Goal: Contribute content: Contribute content

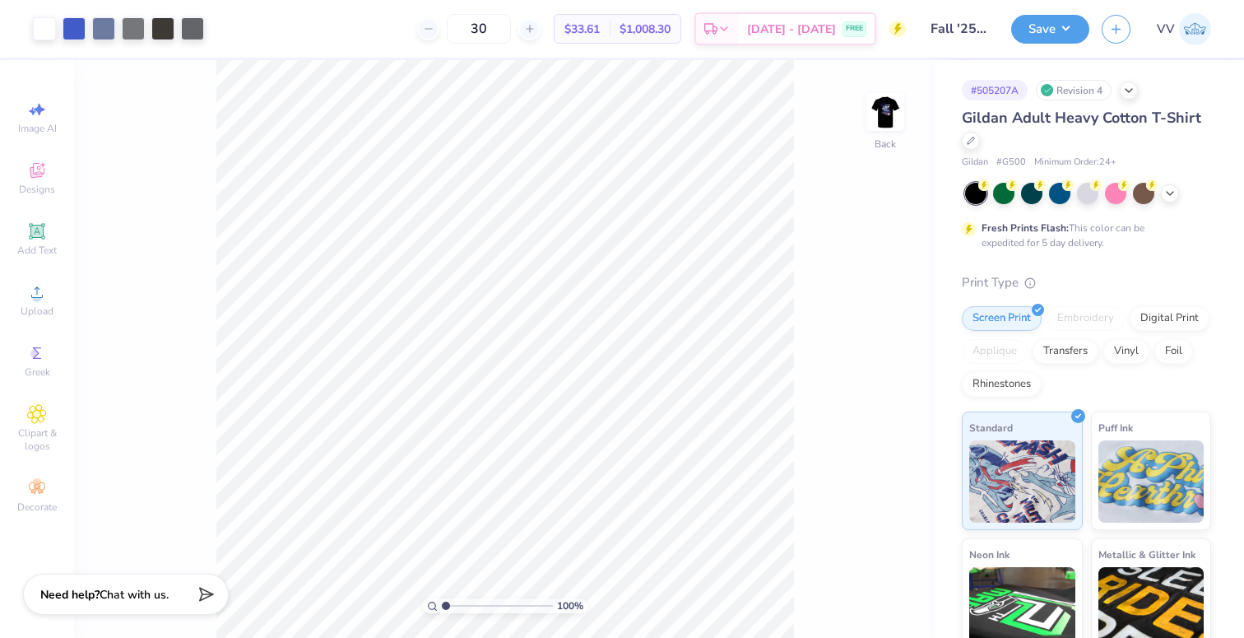
click at [323, 30] on div "Art colors 30 $33.61 Per Item $1,008.30 Total Est. Delivery [DATE] - [DATE] FRE…" at bounding box center [622, 319] width 1244 height 638
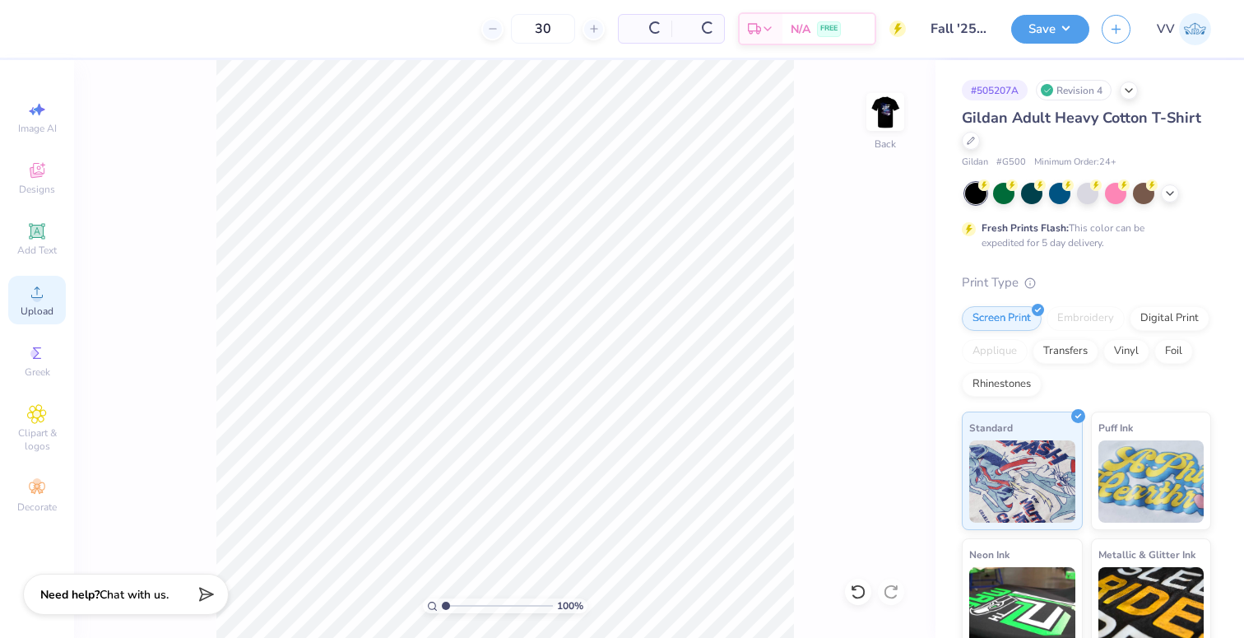
click at [34, 290] on icon at bounding box center [37, 292] width 20 height 20
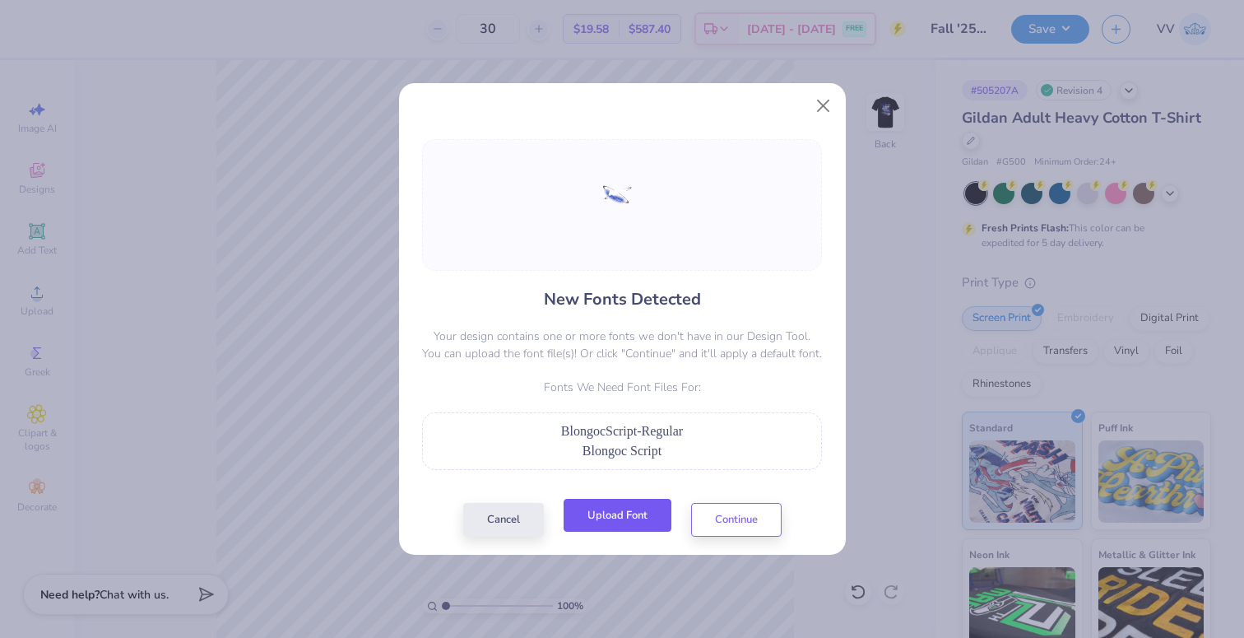
click at [617, 500] on button "Upload Font" at bounding box center [618, 516] width 108 height 34
click at [638, 520] on button "Upload Font" at bounding box center [618, 516] width 108 height 34
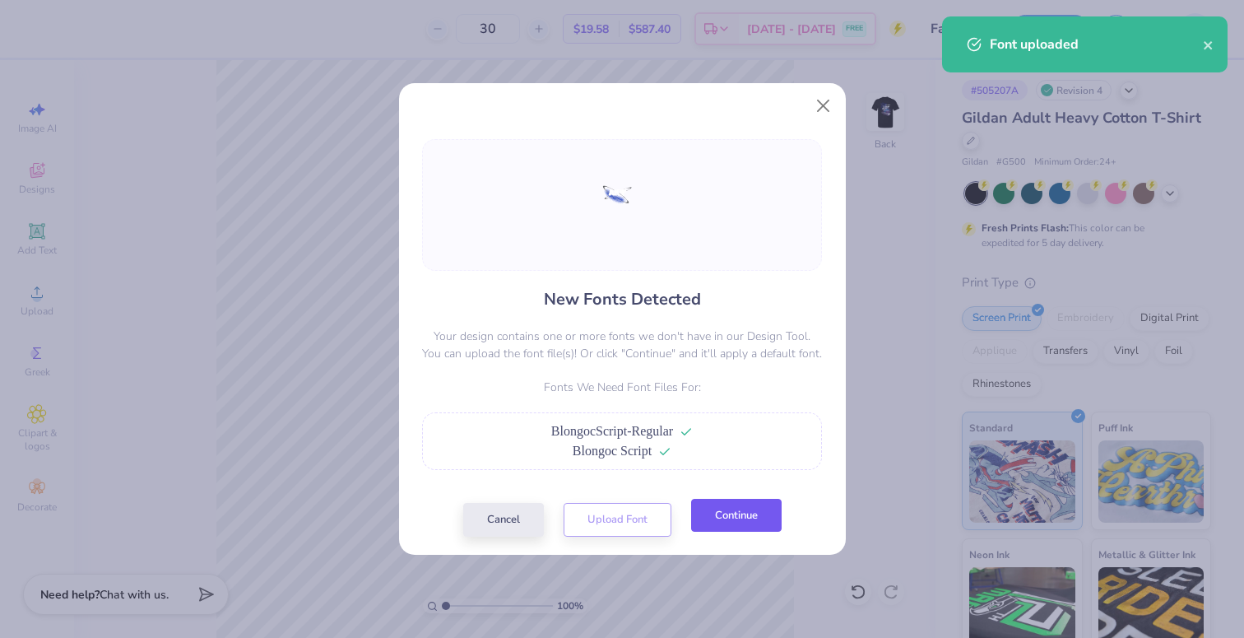
click at [735, 516] on button "Continue" at bounding box center [736, 516] width 91 height 34
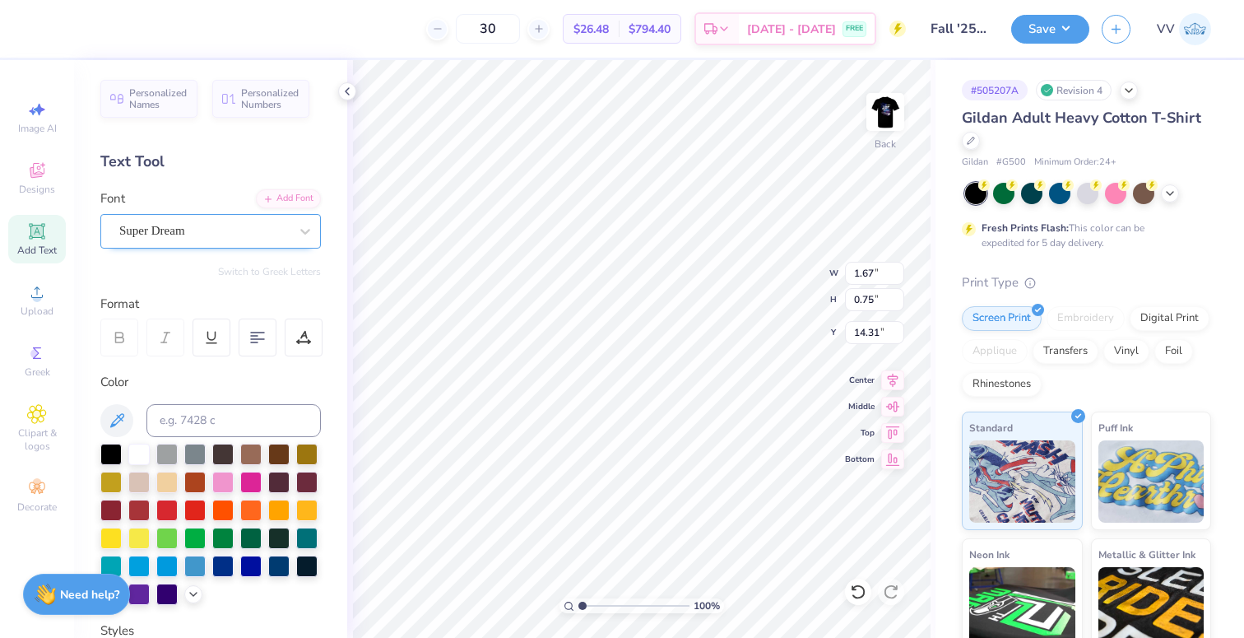
click at [147, 232] on div "Super Dream" at bounding box center [204, 231] width 173 height 26
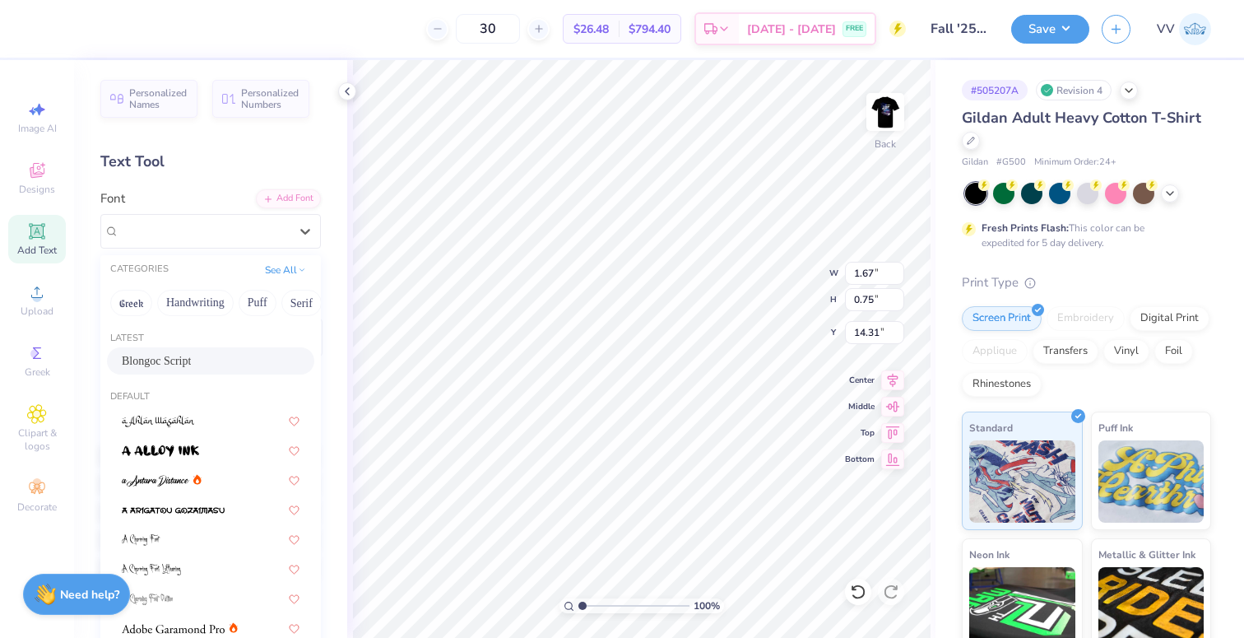
click at [170, 359] on span "Blongoc Script" at bounding box center [156, 360] width 69 height 17
type input "2.15"
type input "1.14"
type input "14.15"
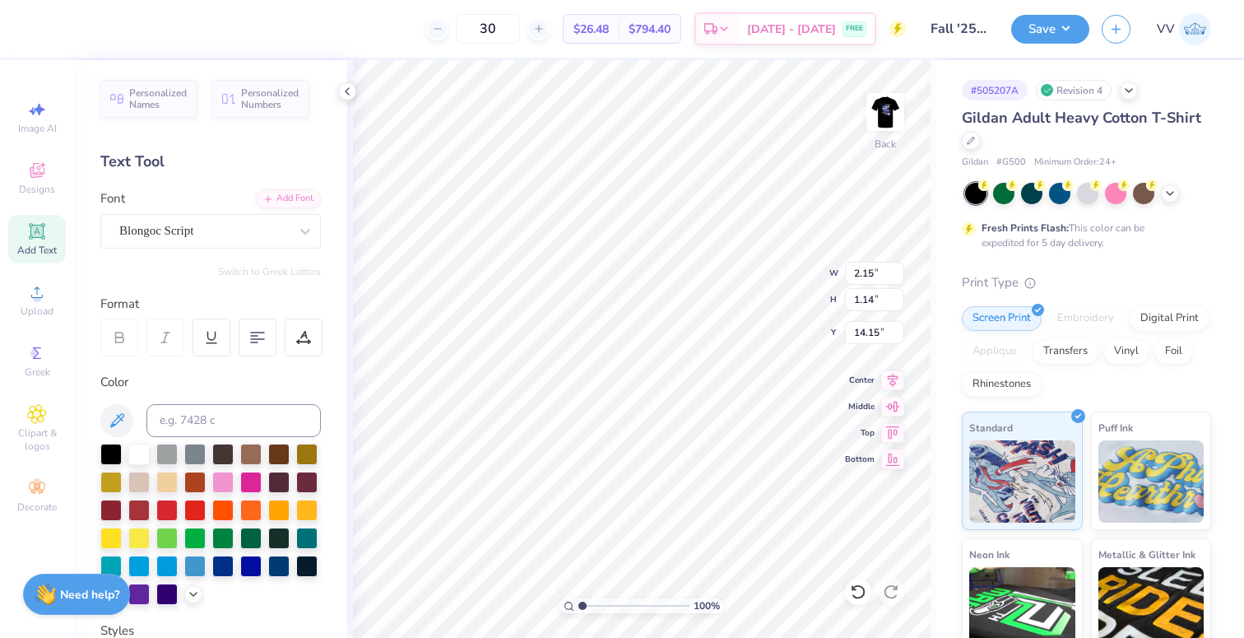
type input "2.91"
type input "1.08"
type input "13.87"
drag, startPoint x: 172, startPoint y: 212, endPoint x: 181, endPoint y: 257, distance: 45.3
click at [171, 212] on div "Font Super Dream" at bounding box center [210, 218] width 221 height 59
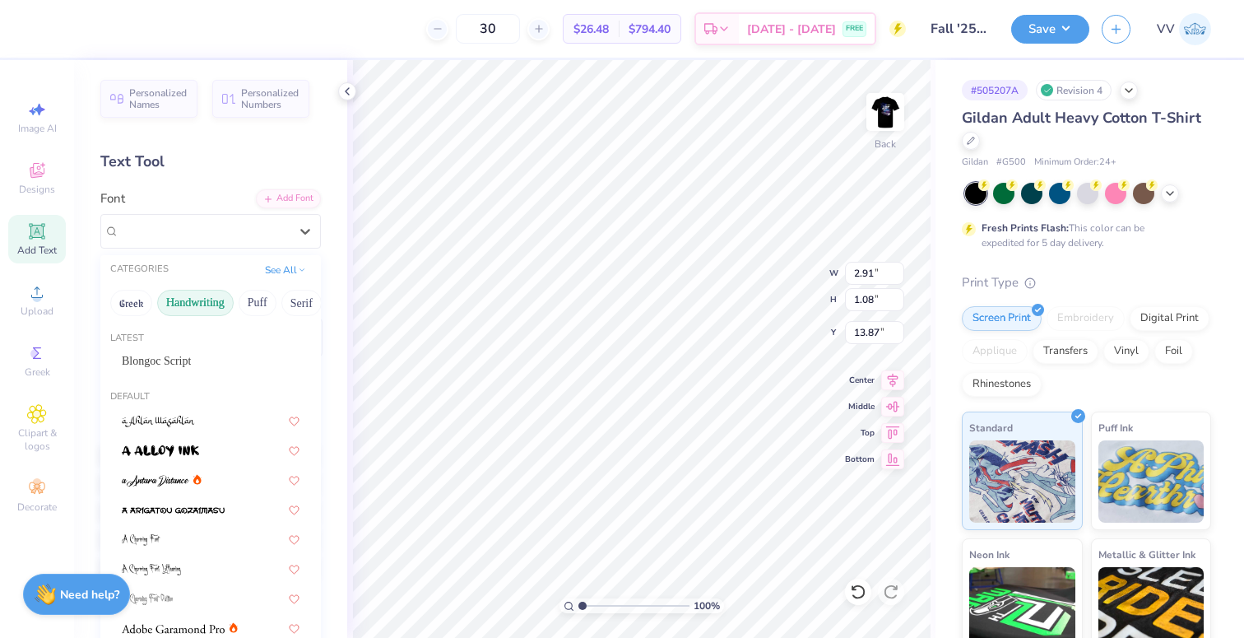
drag, startPoint x: 182, startPoint y: 226, endPoint x: 176, endPoint y: 300, distance: 74.3
click at [182, 227] on div "Super Dream" at bounding box center [204, 231] width 173 height 26
click at [169, 350] on div "Blongoc Script" at bounding box center [210, 360] width 207 height 27
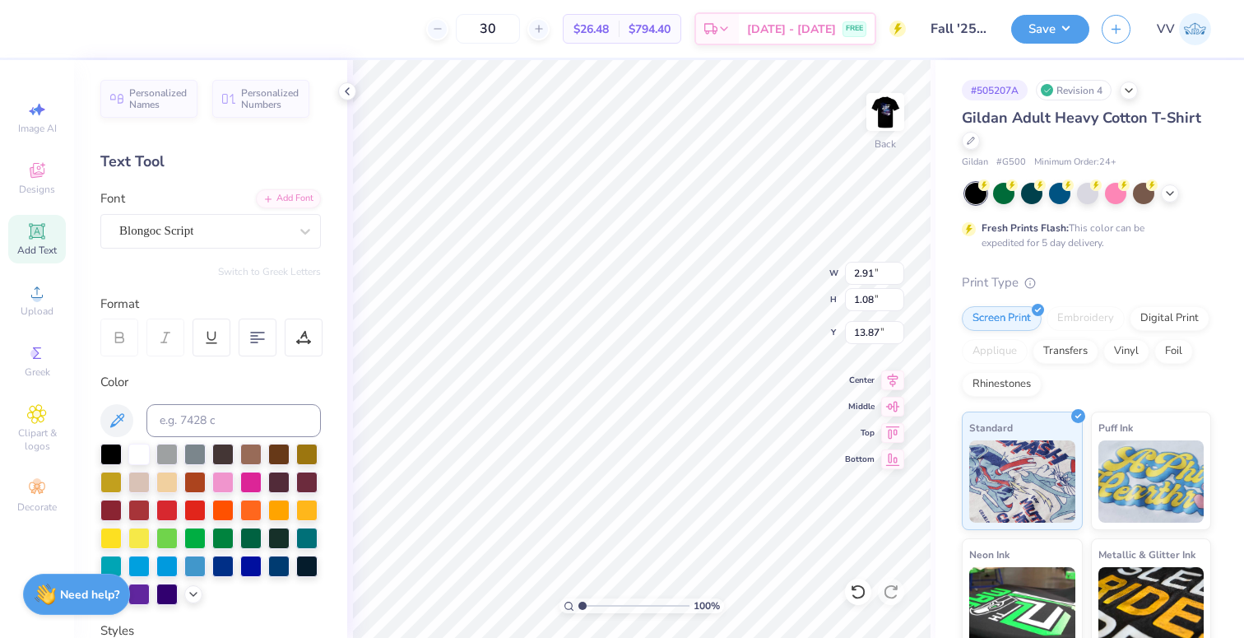
type input "2.51"
type input "1.05"
type input "13.97"
click at [861, 263] on input "9.40" at bounding box center [874, 273] width 59 height 23
type input "4"
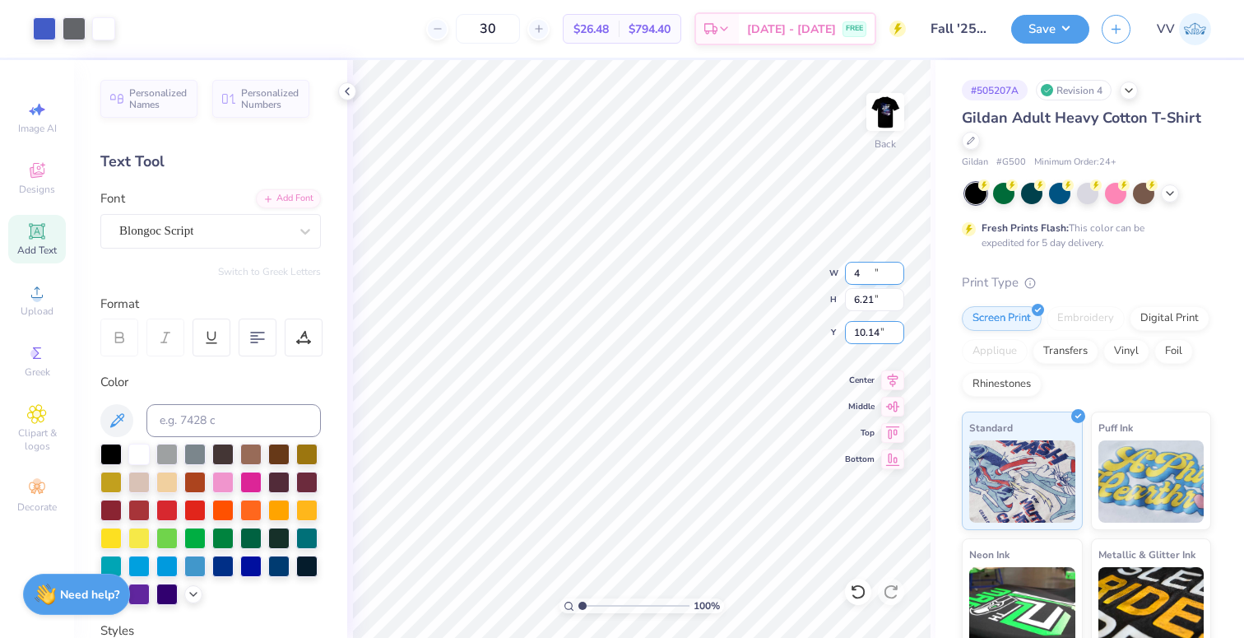
type input "3"
type input "4.00"
type input "2.64"
type input "3.00"
click at [876, 116] on img at bounding box center [885, 112] width 66 height 66
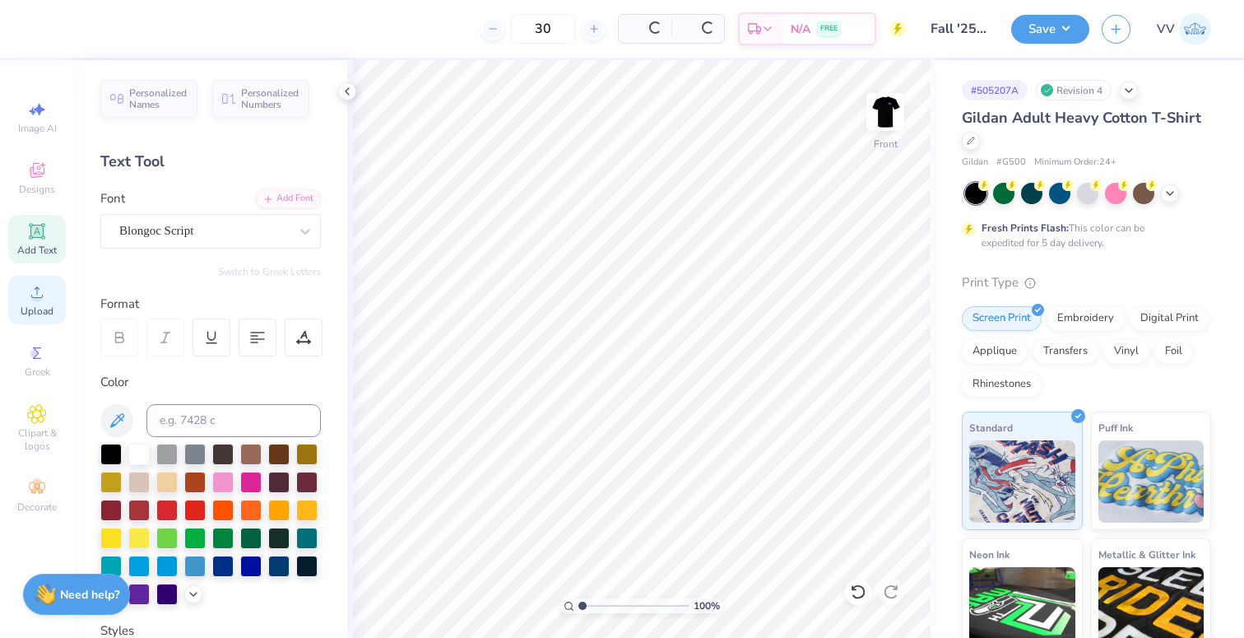
click at [40, 301] on icon at bounding box center [37, 292] width 20 height 20
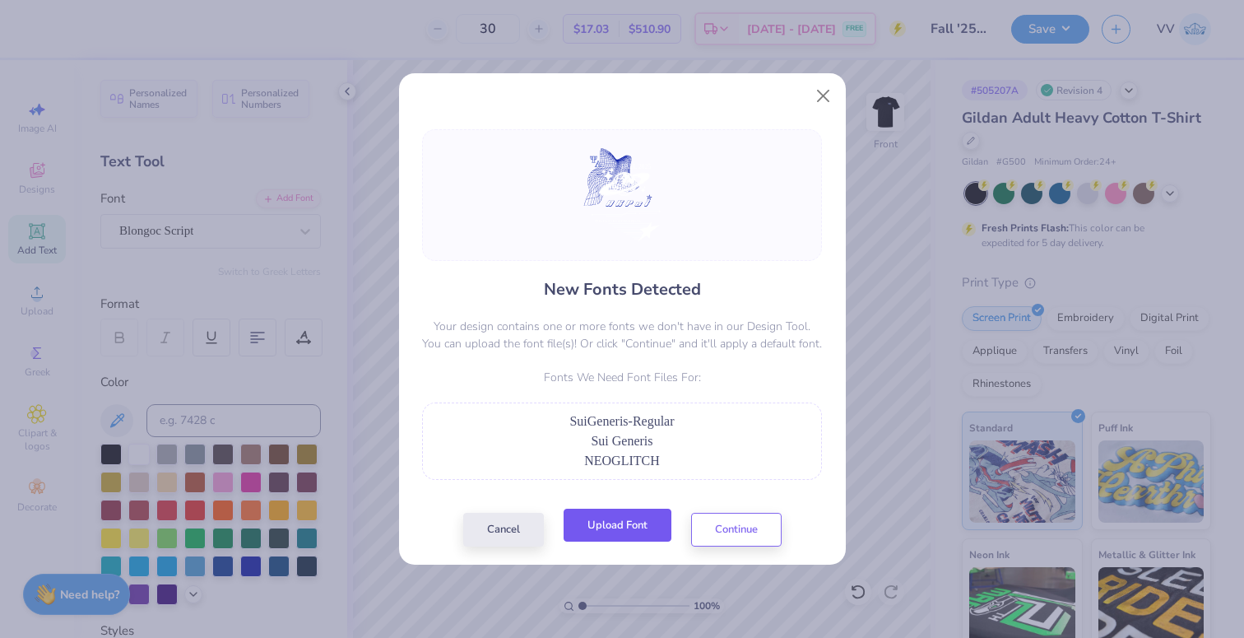
click at [627, 519] on button "Upload Font" at bounding box center [618, 526] width 108 height 34
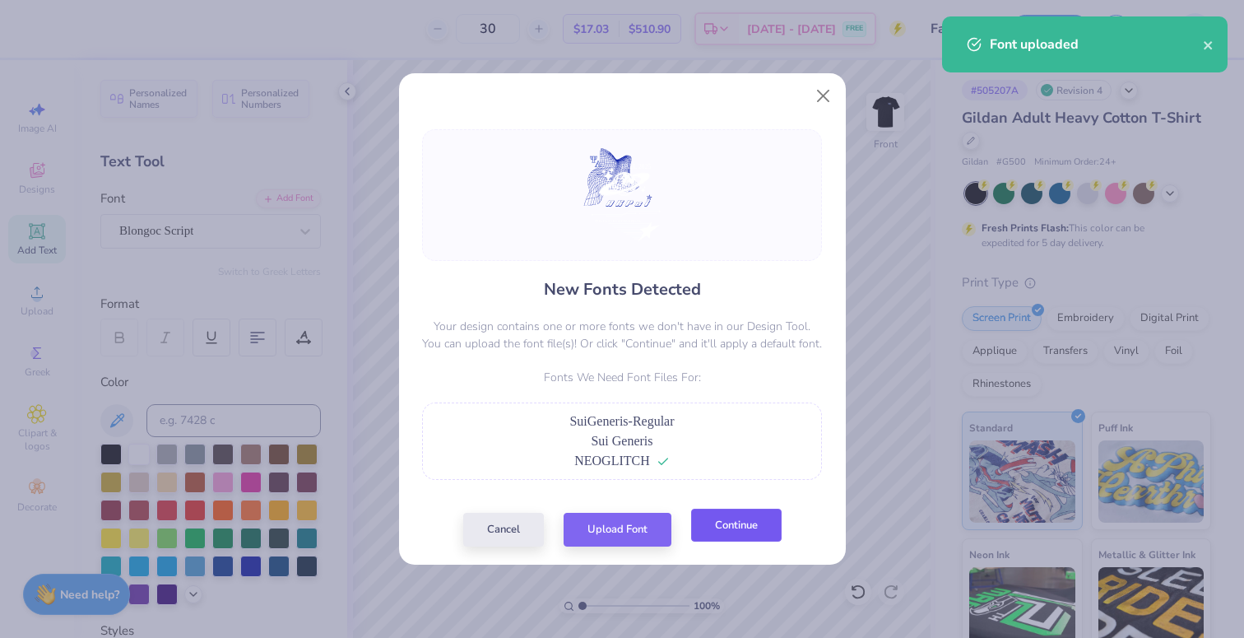
click at [745, 529] on button "Continue" at bounding box center [736, 526] width 91 height 34
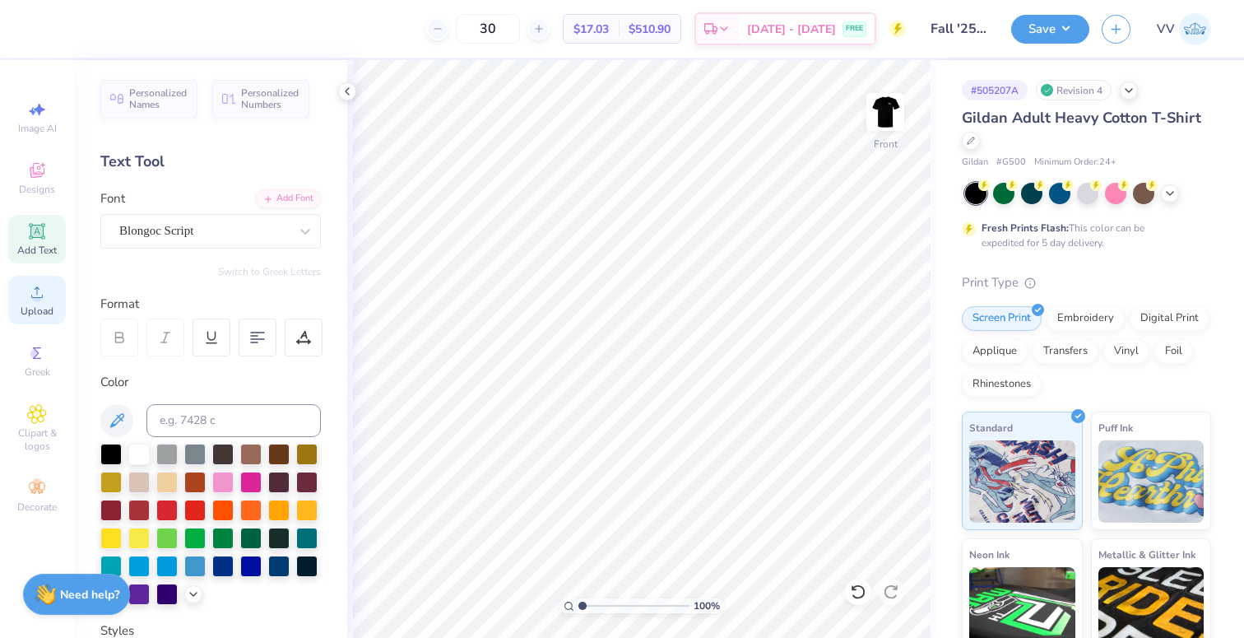
click at [35, 309] on span "Upload" at bounding box center [37, 310] width 33 height 13
click at [40, 296] on circle at bounding box center [36, 297] width 9 height 9
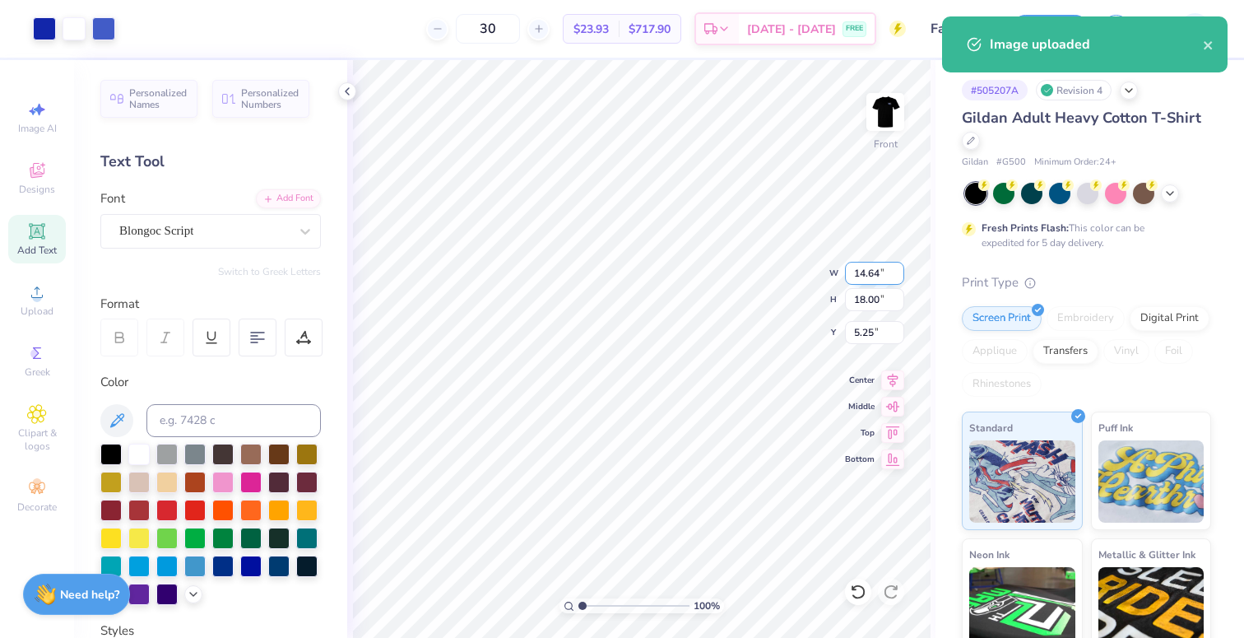
click at [862, 271] on input "14.64" at bounding box center [874, 273] width 59 height 23
type input "11.25"
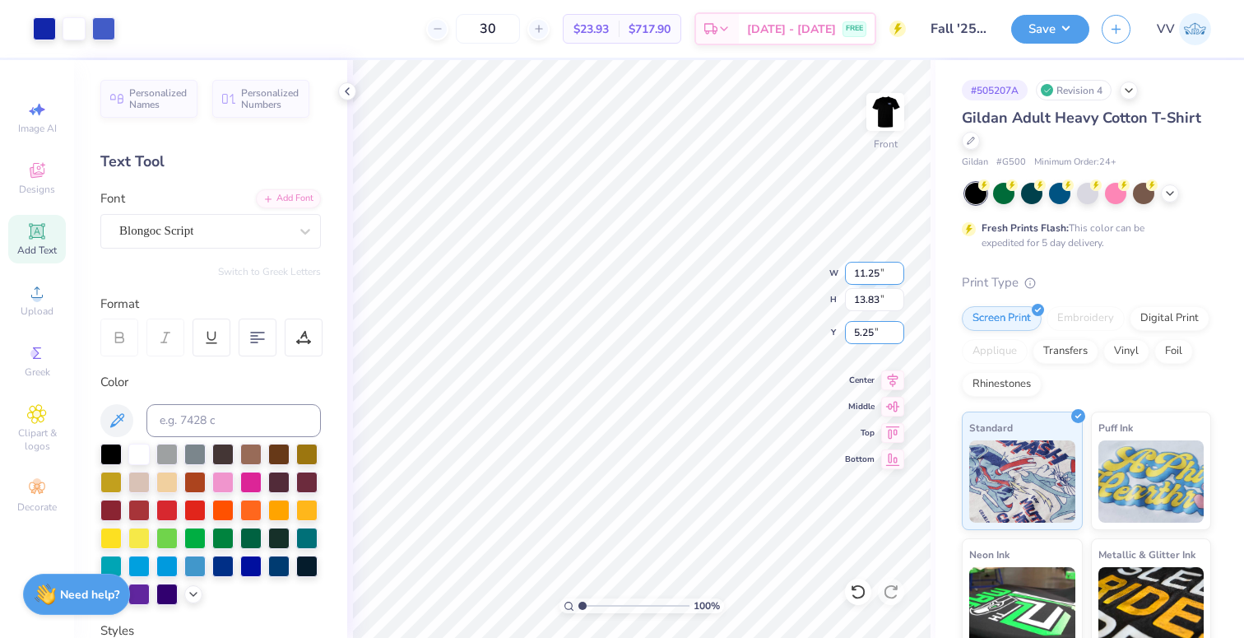
type input "13.83"
type input "3.00"
drag, startPoint x: 223, startPoint y: 219, endPoint x: 218, endPoint y: 240, distance: 22.0
click at [222, 219] on div "Super Dream" at bounding box center [204, 231] width 173 height 26
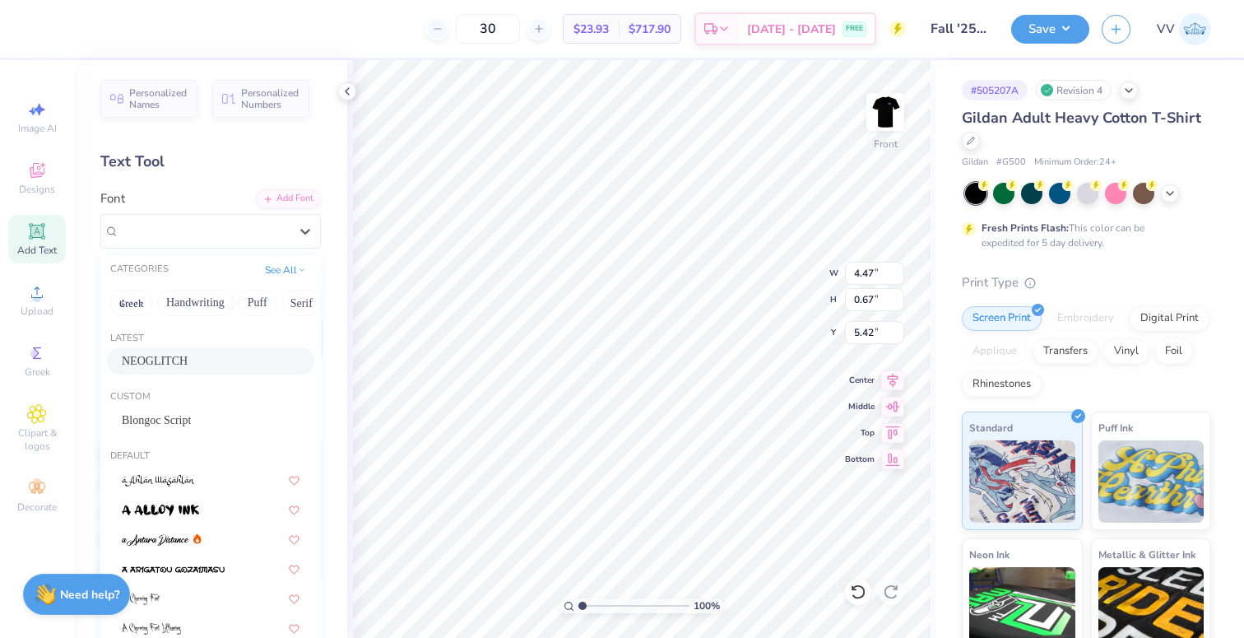
click at [195, 359] on div "NEOGLITCH" at bounding box center [211, 360] width 178 height 17
type input "5.01"
type input "0.66"
type input "5.49"
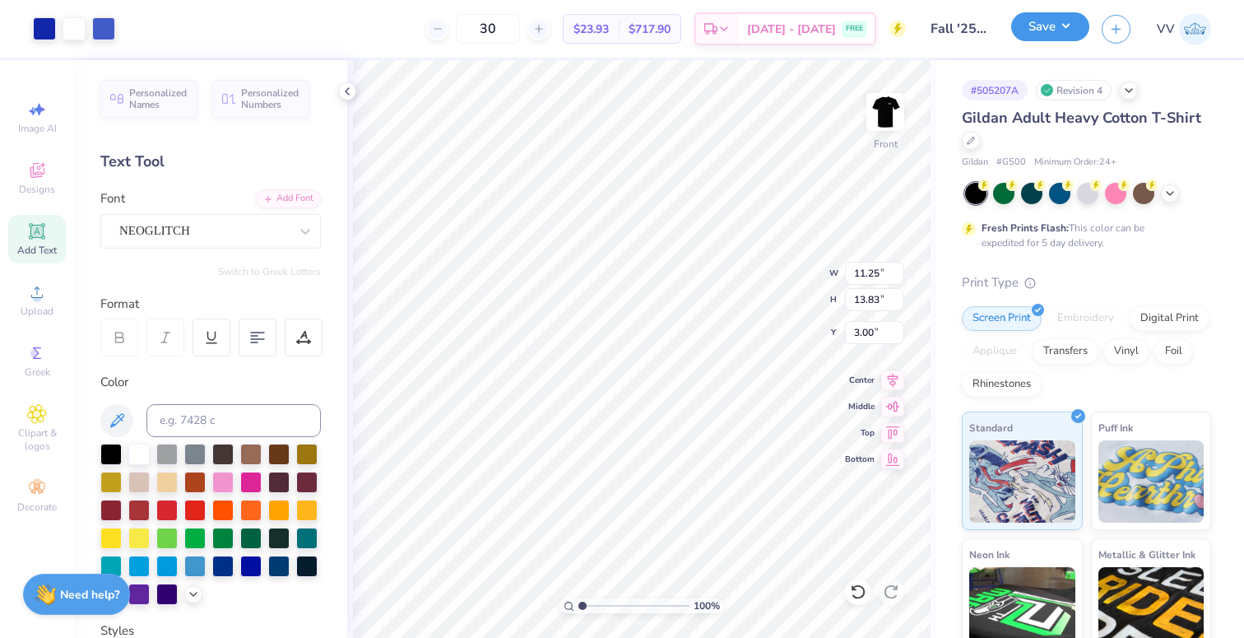
click at [1057, 31] on button "Save" at bounding box center [1050, 26] width 78 height 29
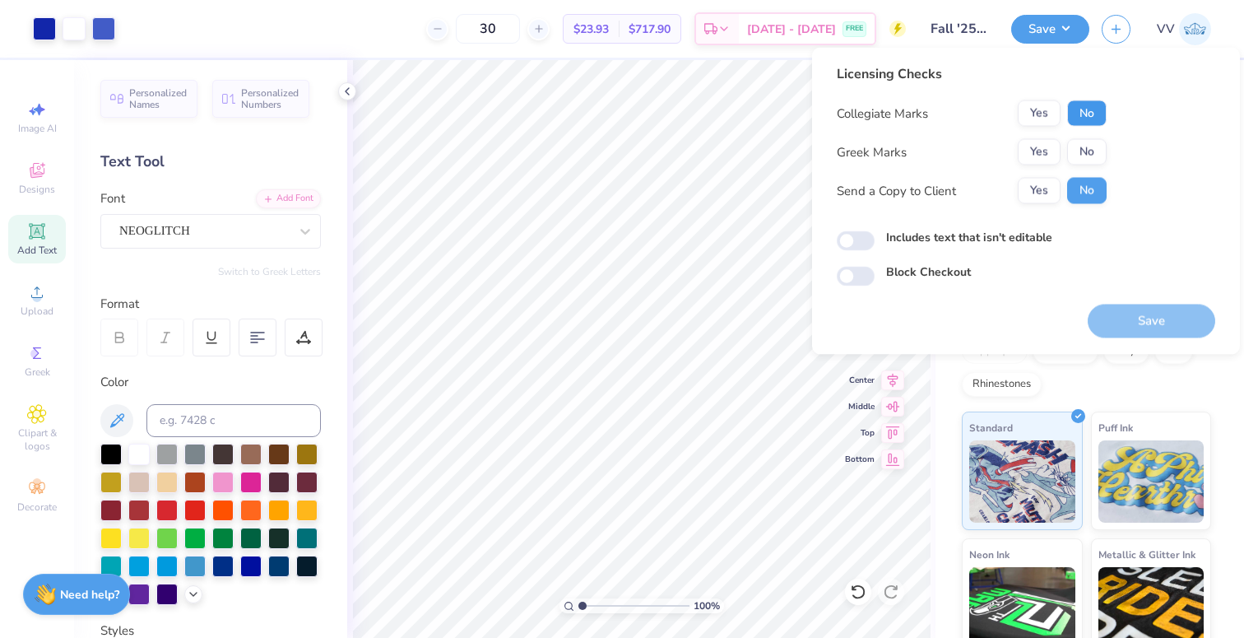
click at [1085, 119] on button "No" at bounding box center [1086, 113] width 39 height 26
click at [1038, 146] on button "Yes" at bounding box center [1039, 152] width 43 height 26
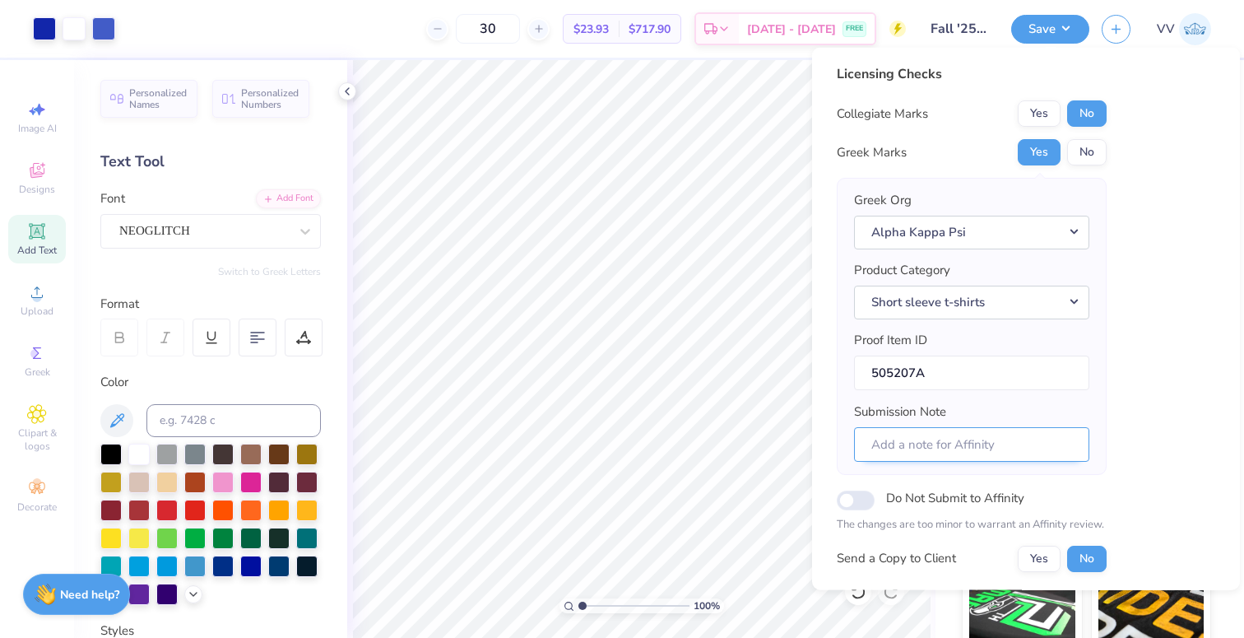
scroll to position [132, 0]
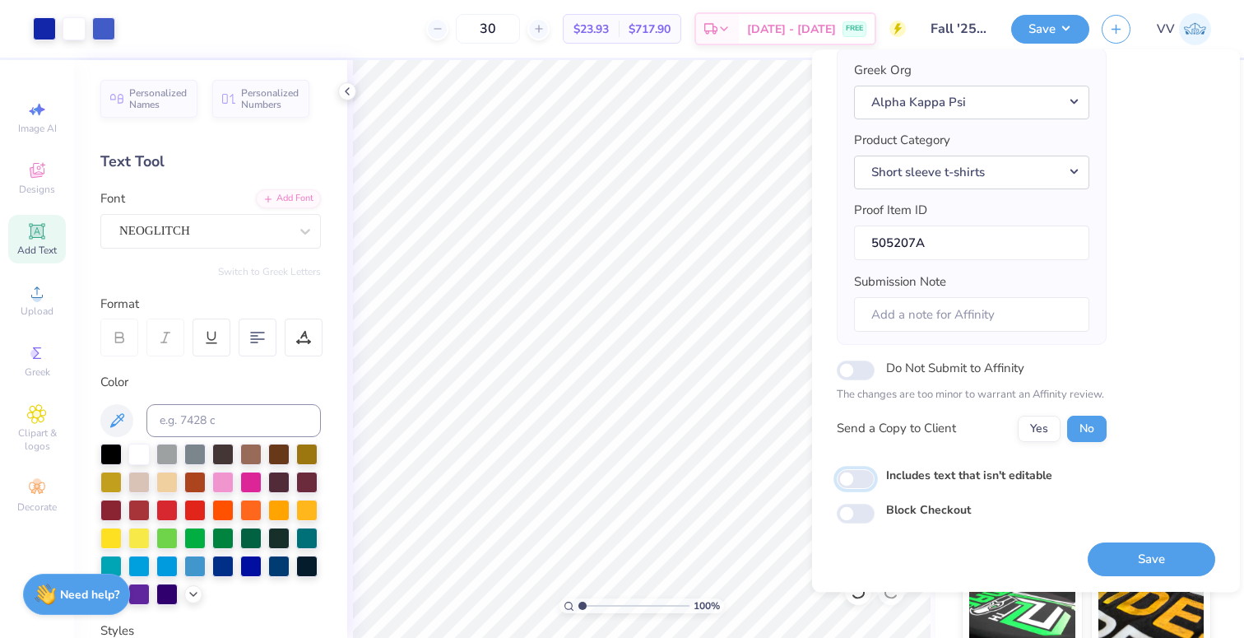
click at [859, 478] on input "Includes text that isn't editable" at bounding box center [856, 479] width 38 height 20
checkbox input "true"
click at [1130, 552] on button "Save" at bounding box center [1152, 559] width 128 height 34
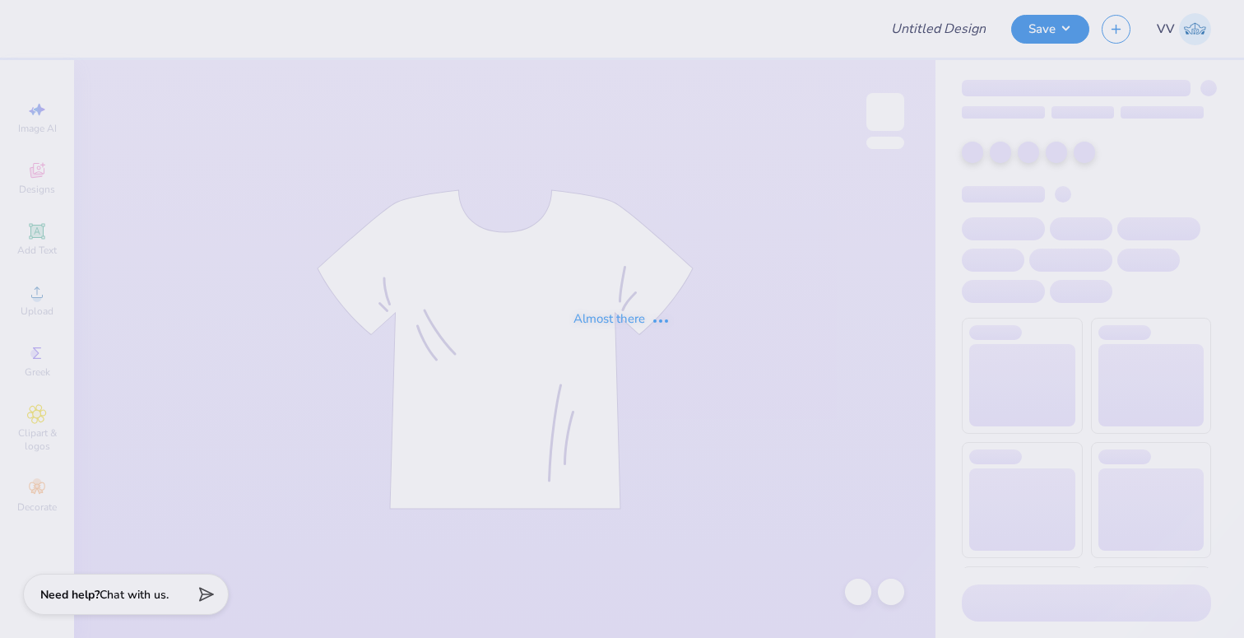
type input "Gamma Chi"
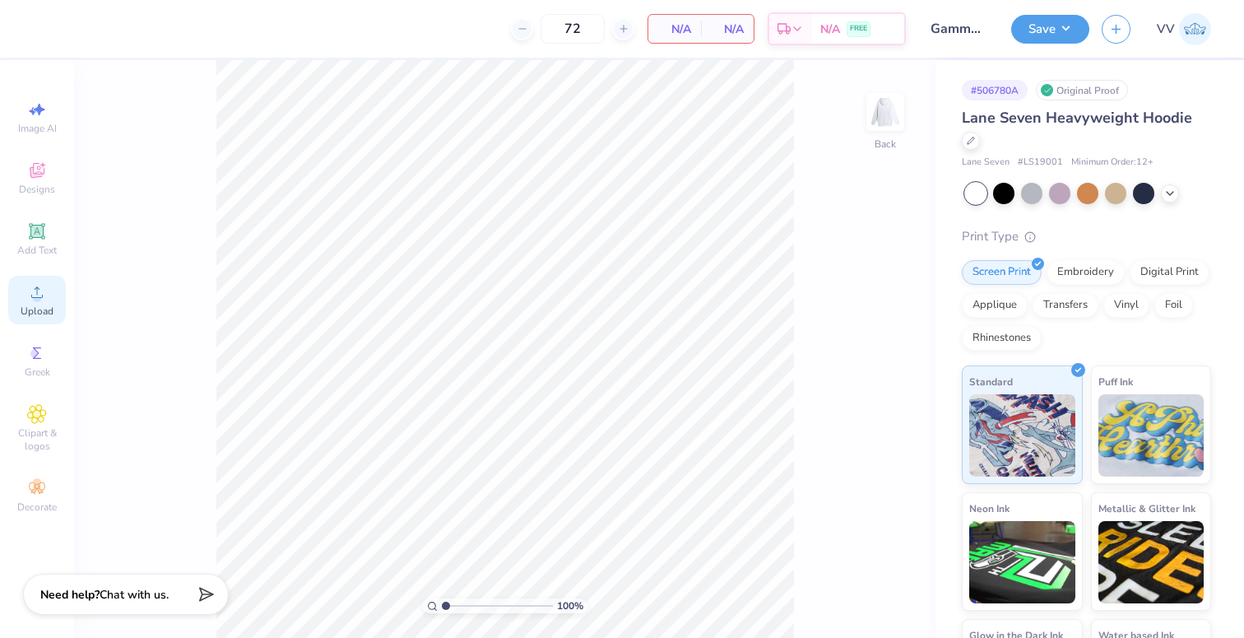
click at [40, 300] on icon at bounding box center [37, 292] width 20 height 20
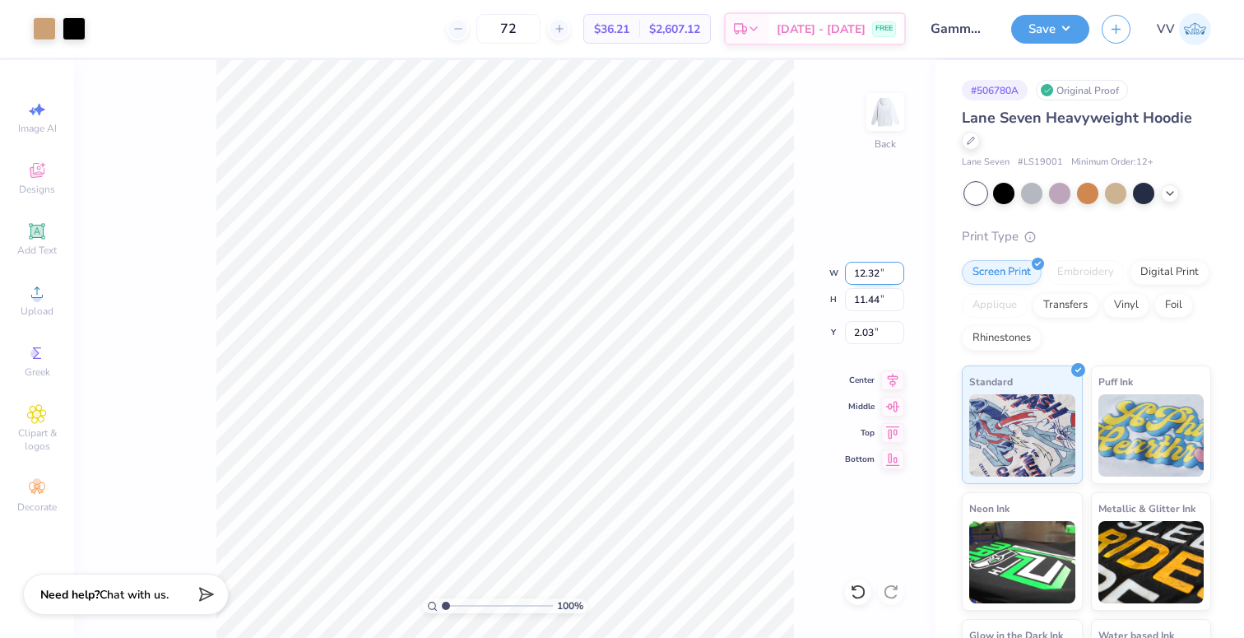
click at [871, 276] on input "12.32" at bounding box center [874, 273] width 59 height 23
type input "4.00"
type input "3.71"
type input "2.58"
type input "2.63"
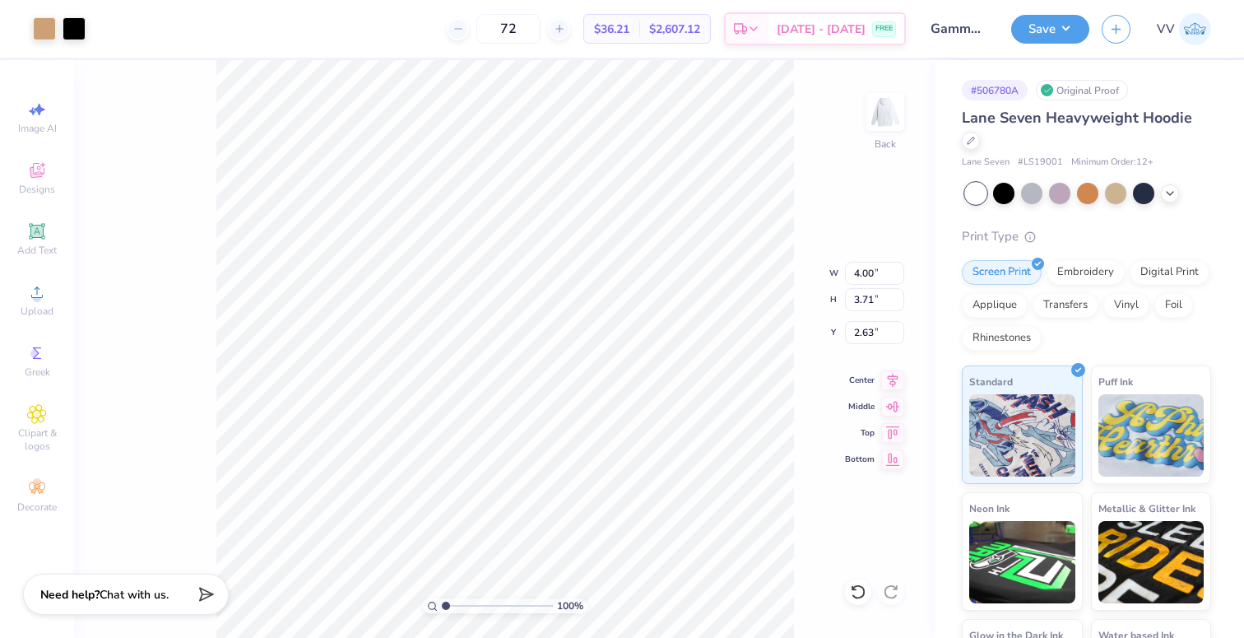
type input "3.00"
click at [866, 342] on input "3.00" at bounding box center [874, 332] width 59 height 23
click at [886, 123] on img at bounding box center [885, 112] width 66 height 66
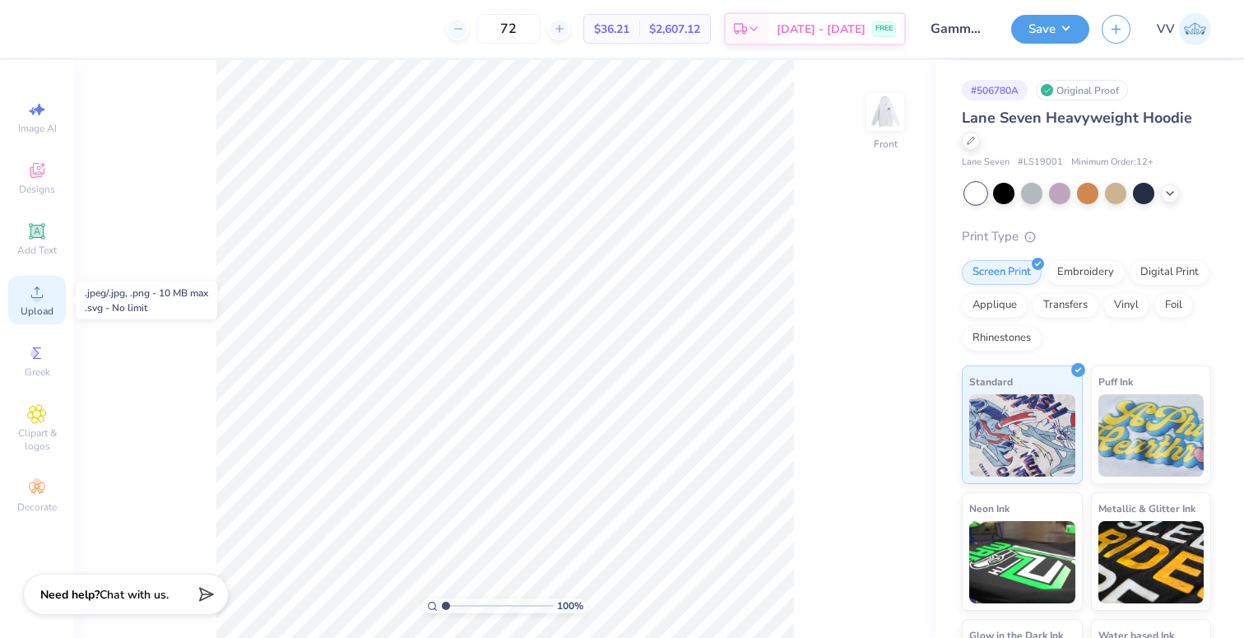
click at [43, 306] on span "Upload" at bounding box center [37, 310] width 33 height 13
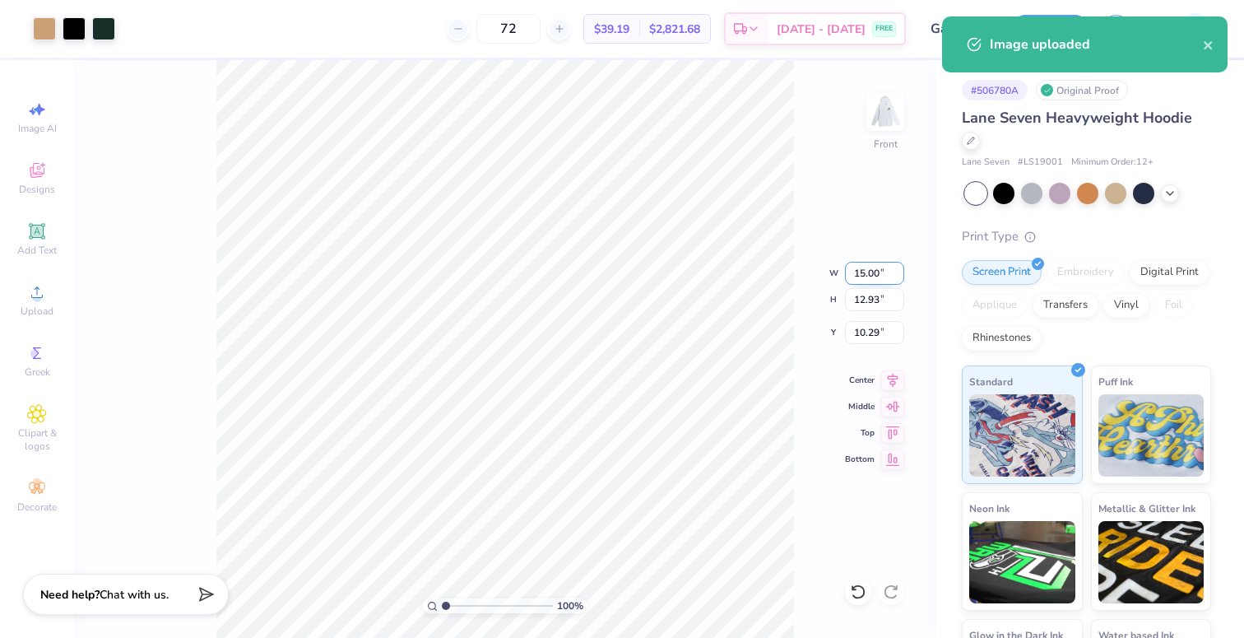
click at [871, 267] on input "15.00" at bounding box center [874, 273] width 59 height 23
type input "12.00"
type input "10.34"
type input "6.00"
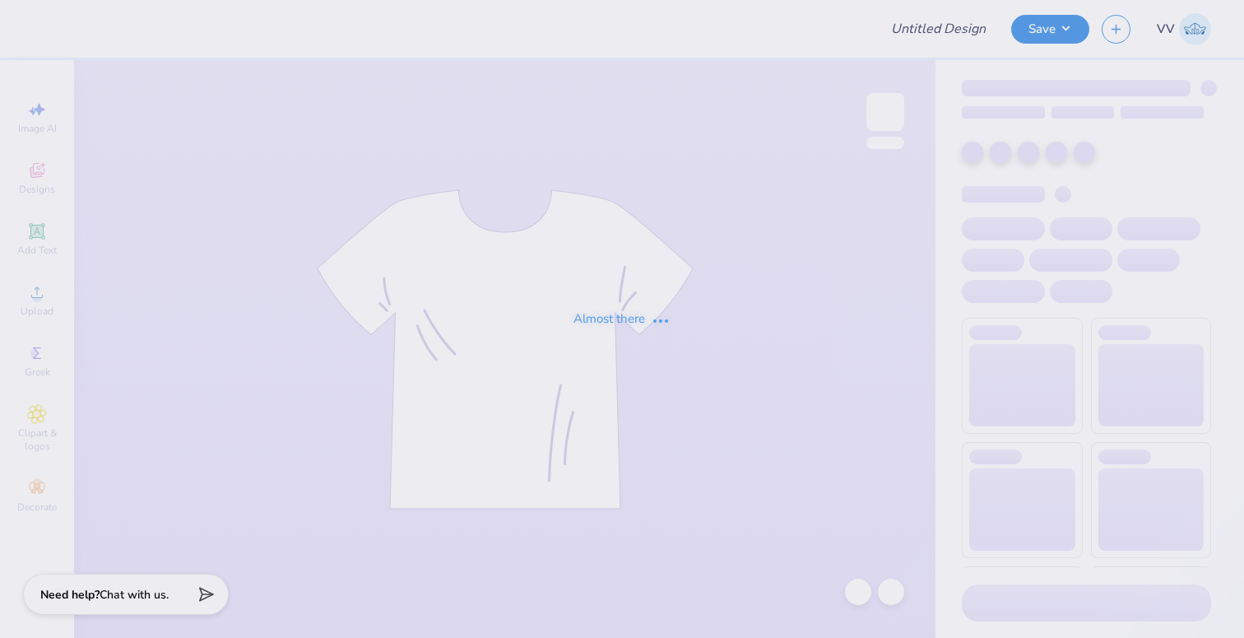
type input "Gamma Chi"
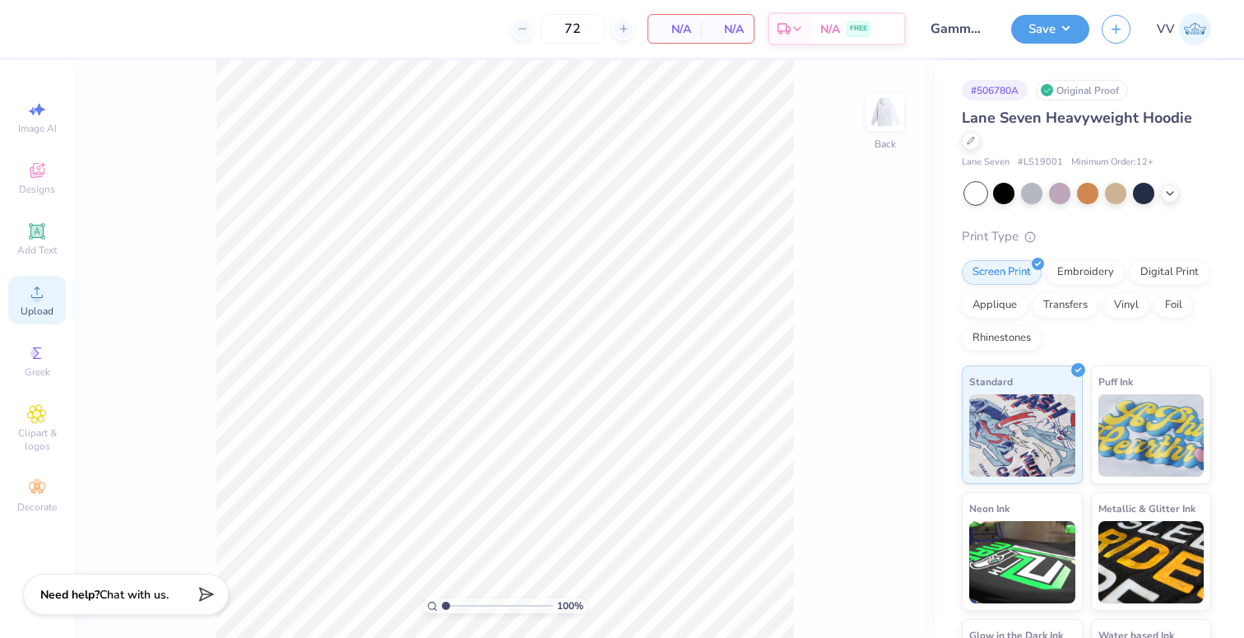
click at [52, 295] on div "Upload" at bounding box center [37, 300] width 58 height 49
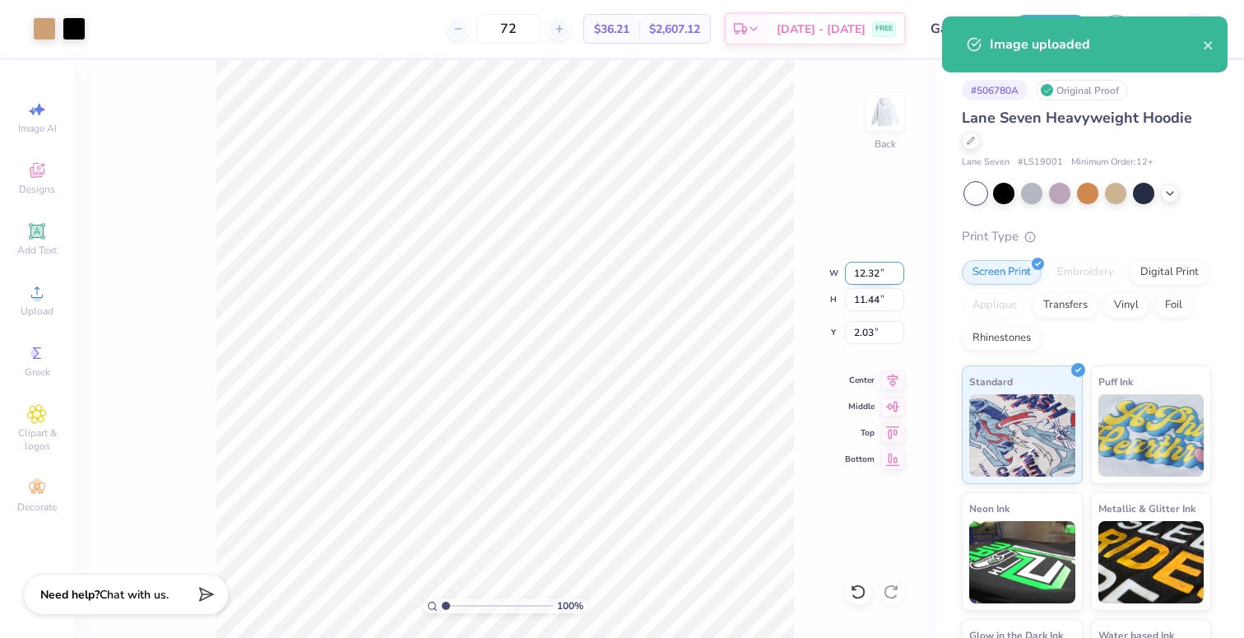
click at [871, 276] on input "12.32" at bounding box center [874, 273] width 59 height 23
type input "4.00"
type input "3.71"
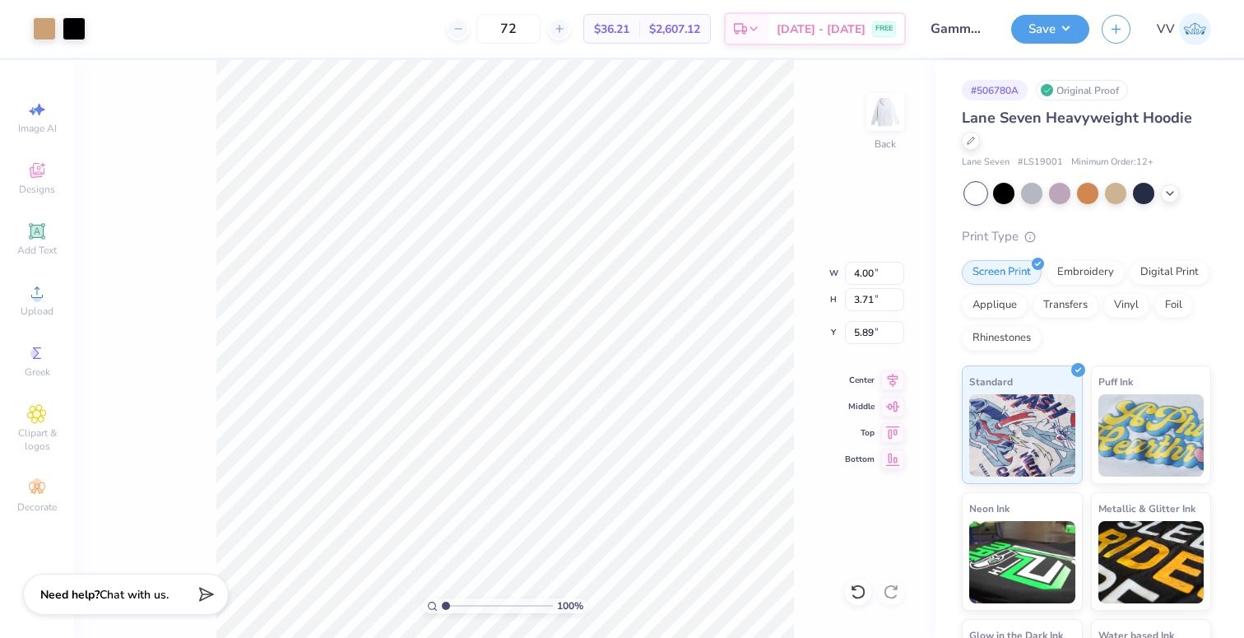
type input "3.00"
click at [881, 114] on img at bounding box center [885, 112] width 66 height 66
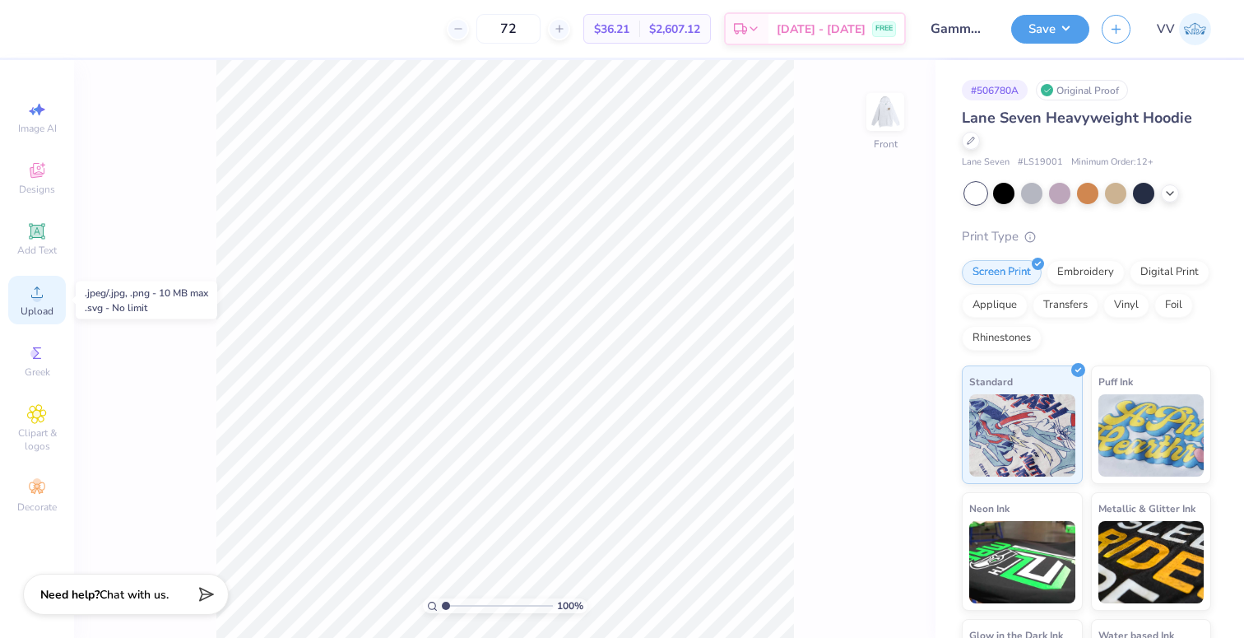
click at [43, 308] on span "Upload" at bounding box center [37, 310] width 33 height 13
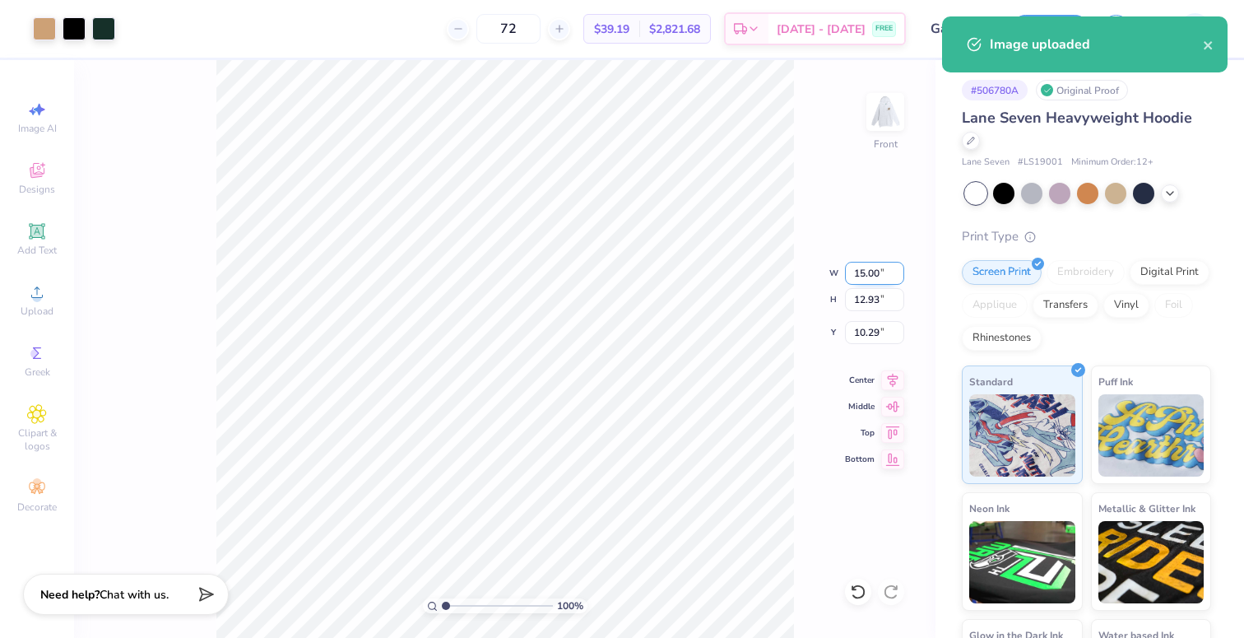
click at [854, 275] on input "15.00" at bounding box center [874, 273] width 59 height 23
type input "12.00"
type input "10.34"
type input "6.00"
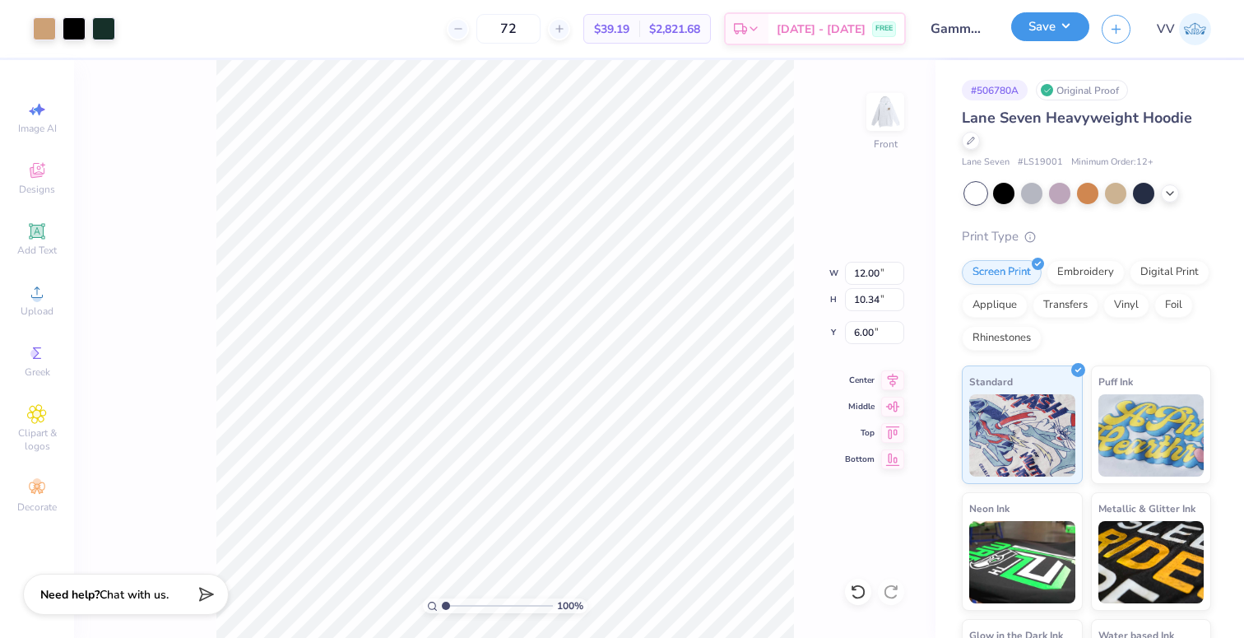
click at [1044, 26] on button "Save" at bounding box center [1050, 26] width 78 height 29
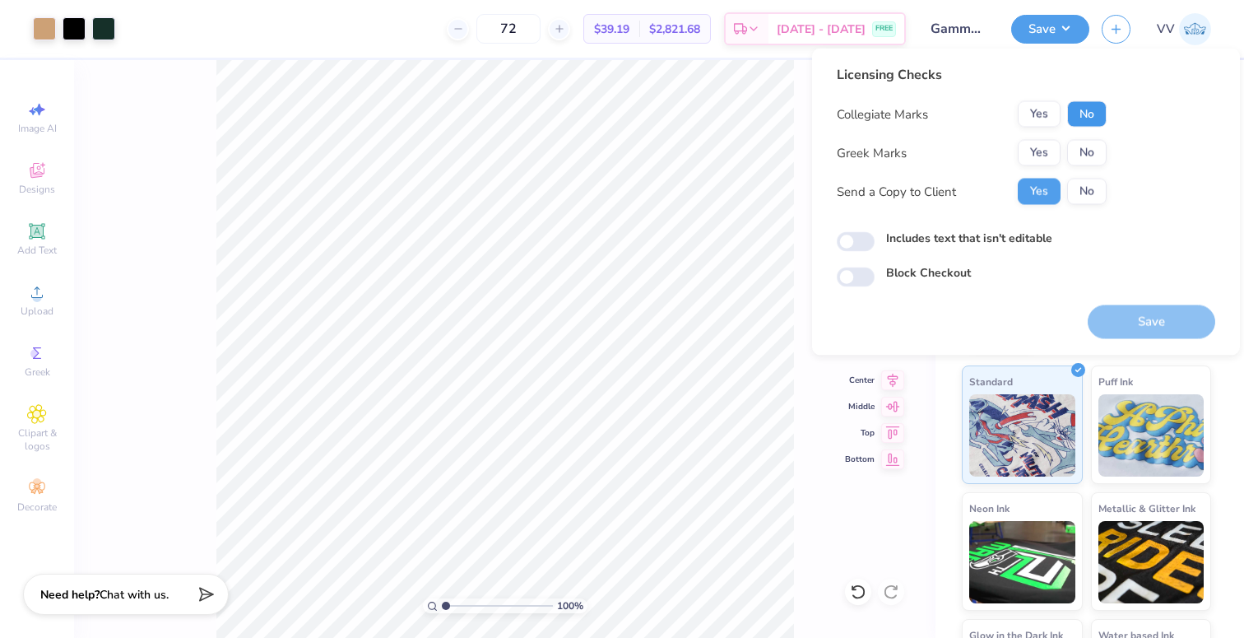
click at [1075, 116] on button "No" at bounding box center [1086, 114] width 39 height 26
drag, startPoint x: 1076, startPoint y: 144, endPoint x: 1046, endPoint y: 171, distance: 40.8
click at [1076, 144] on button "No" at bounding box center [1086, 153] width 39 height 26
click at [867, 239] on input "Includes text that isn't editable" at bounding box center [856, 242] width 38 height 20
checkbox input "true"
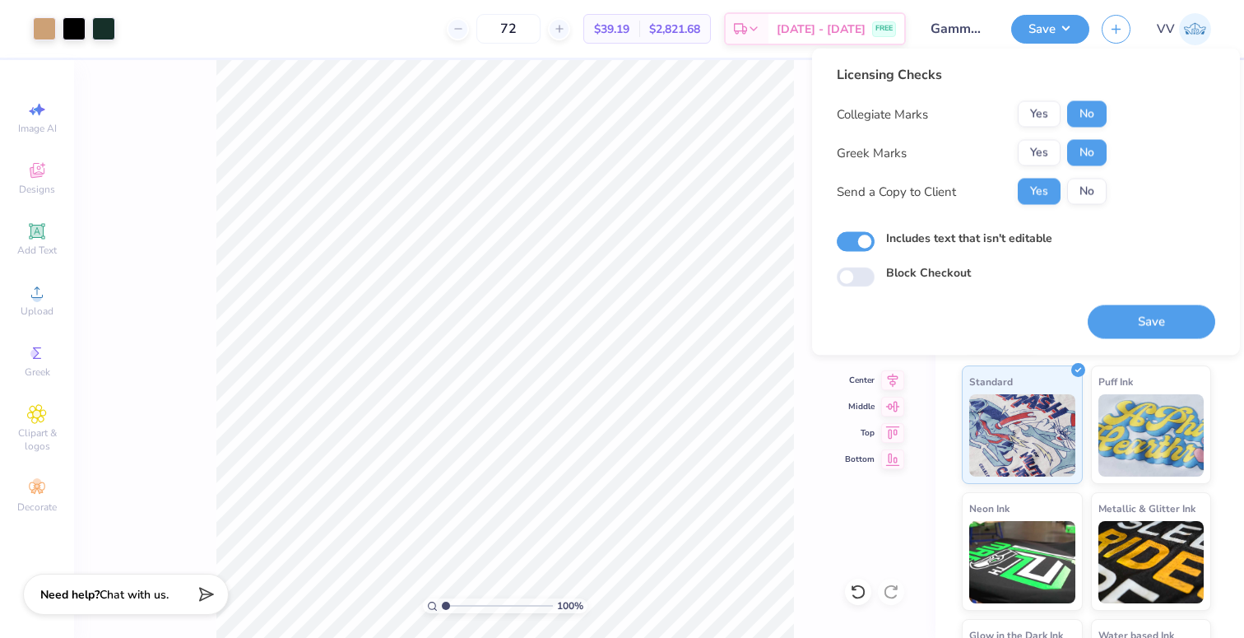
drag, startPoint x: 1156, startPoint y: 319, endPoint x: 1136, endPoint y: 306, distance: 23.7
click at [1156, 319] on button "Save" at bounding box center [1152, 322] width 128 height 34
